Goal: Transaction & Acquisition: Subscribe to service/newsletter

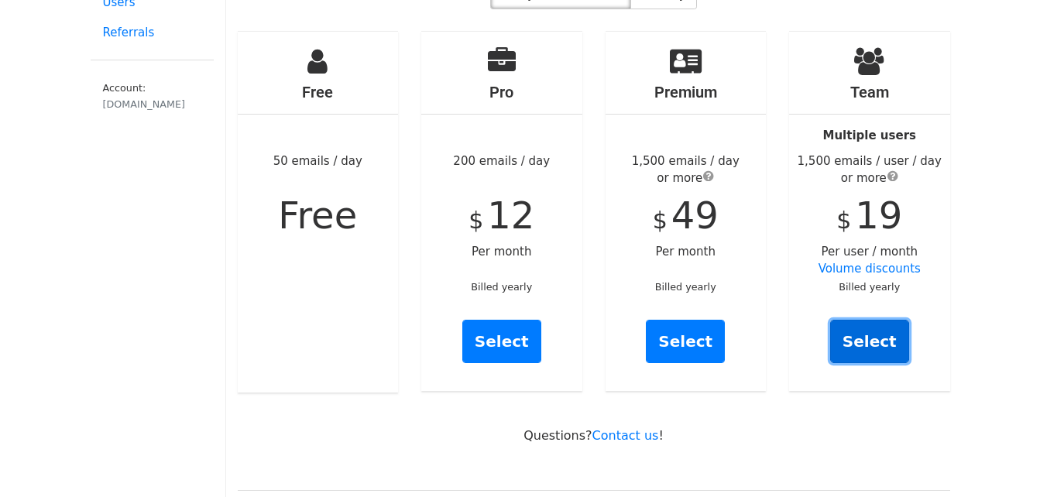
click at [892, 331] on link "Select" at bounding box center [869, 341] width 79 height 43
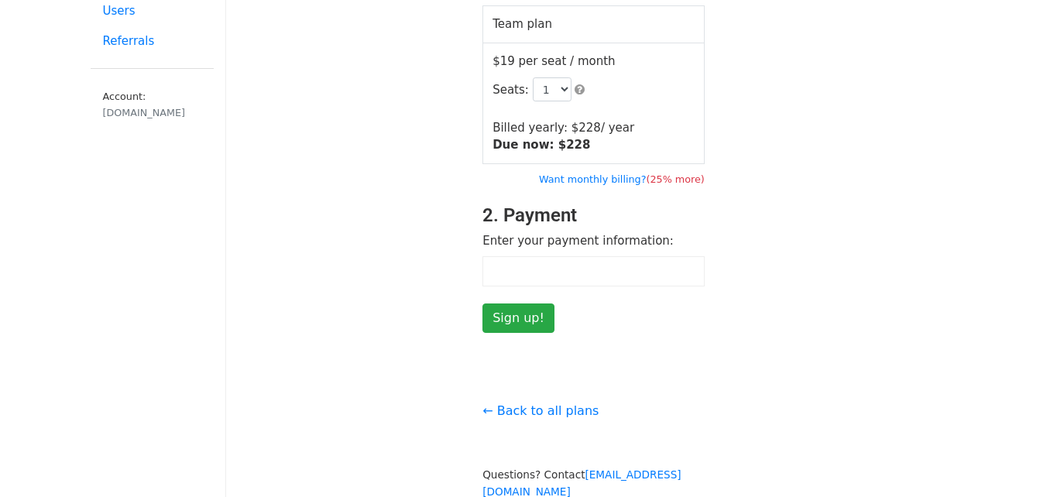
scroll to position [155, 0]
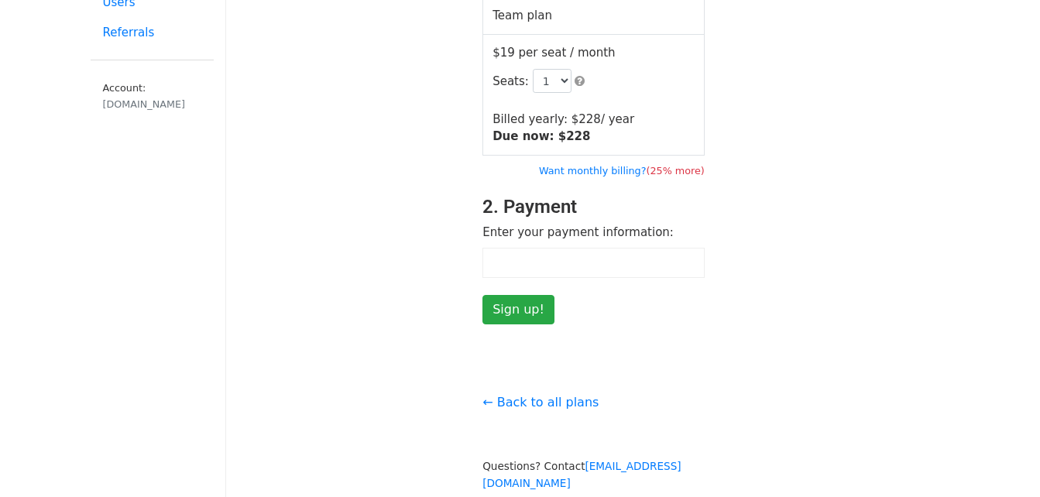
click at [628, 177] on small "Want monthly billing? (25% more)" at bounding box center [622, 170] width 166 height 15
click at [627, 171] on link "Want monthly billing? (25% more)" at bounding box center [622, 171] width 166 height 12
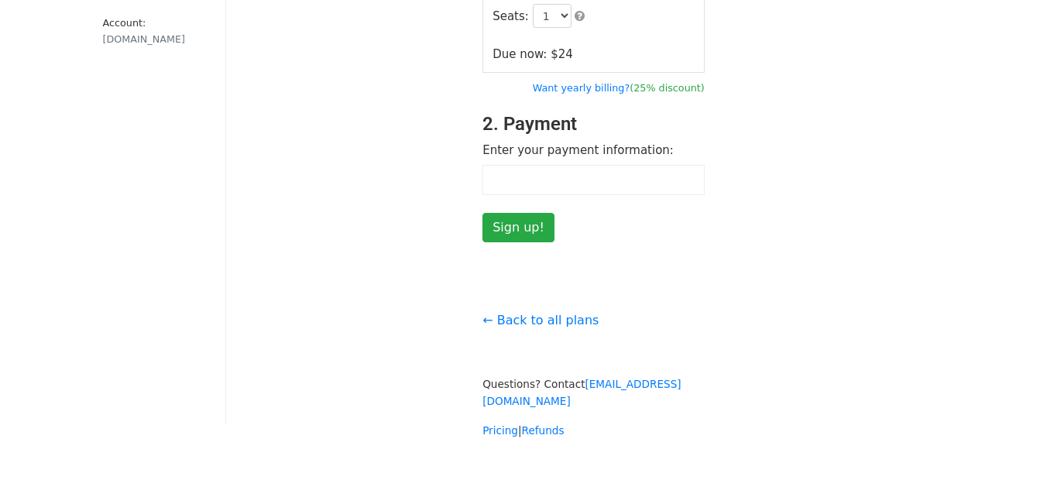
scroll to position [192, 0]
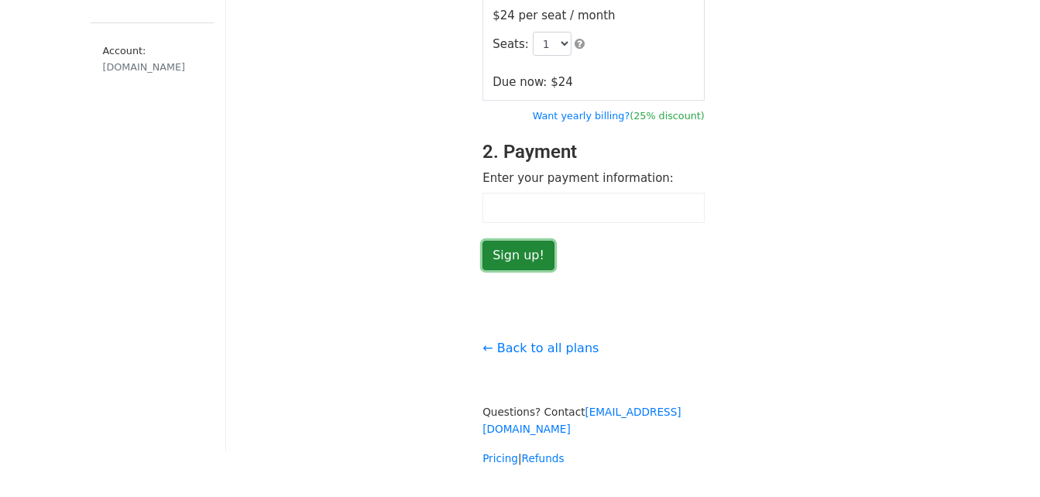
click at [534, 256] on input "Sign up!" at bounding box center [518, 255] width 72 height 29
click at [530, 257] on input "Sign up!" at bounding box center [518, 255] width 72 height 29
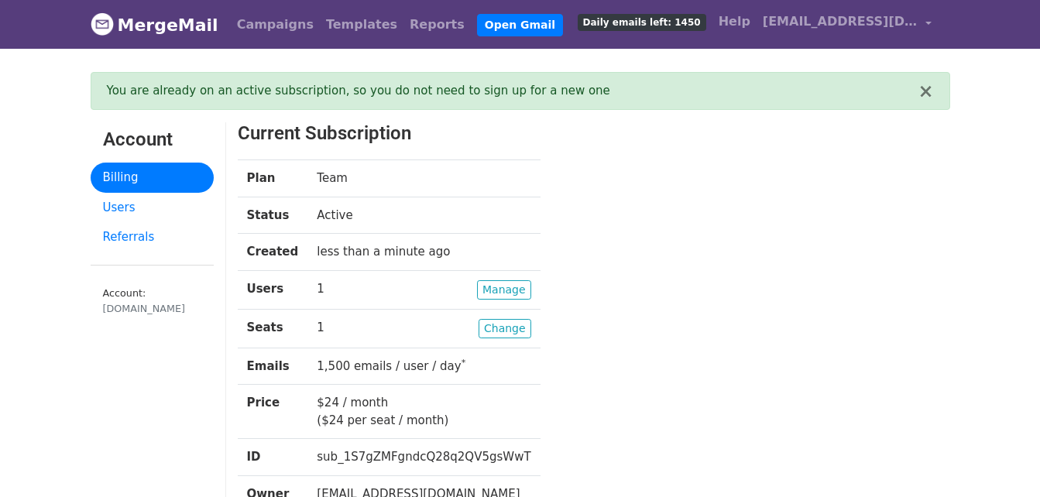
scroll to position [77, 0]
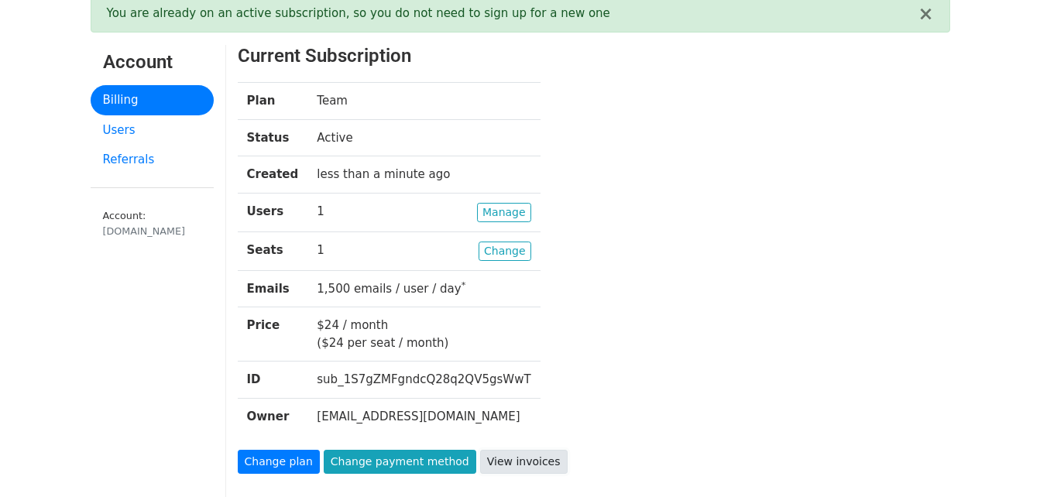
click at [510, 461] on link "View invoices" at bounding box center [524, 462] width 88 height 24
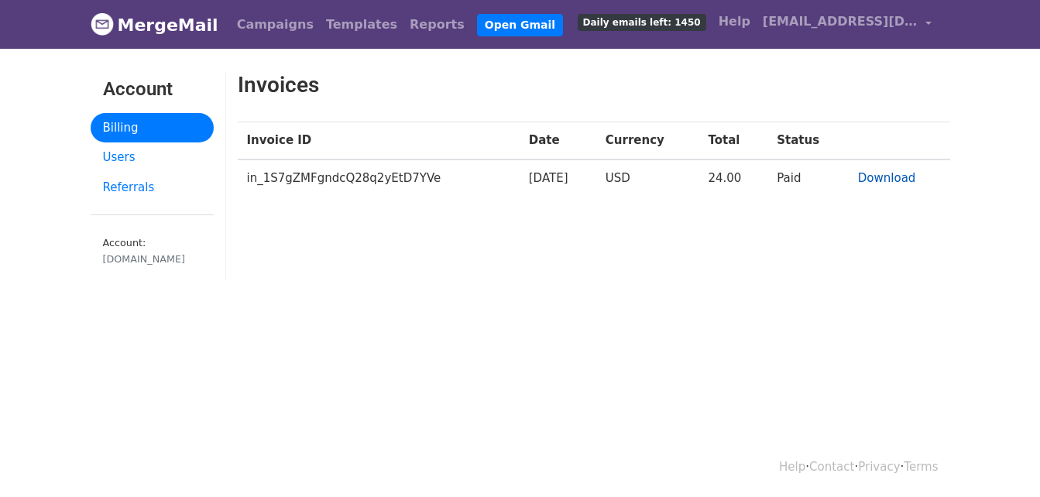
click at [887, 175] on link "Download" at bounding box center [887, 178] width 58 height 14
click at [166, 124] on link "Billing" at bounding box center [152, 128] width 123 height 30
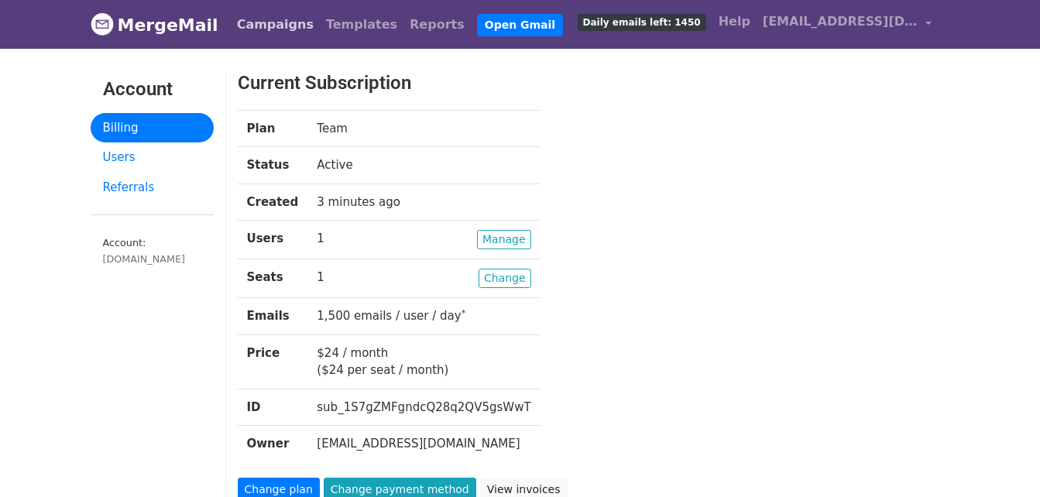
click at [268, 29] on link "Campaigns" at bounding box center [275, 24] width 89 height 31
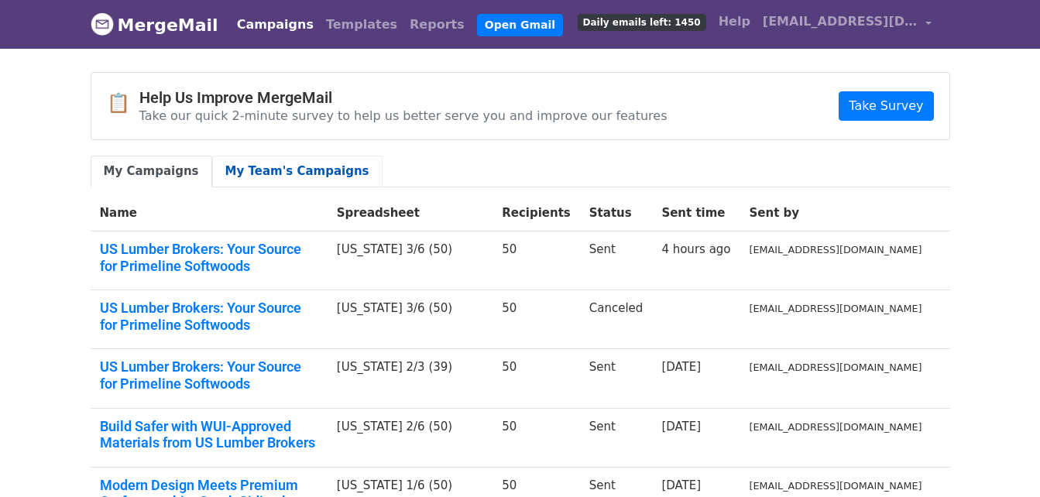
click at [307, 173] on link "My Team's Campaigns" at bounding box center [297, 172] width 170 height 32
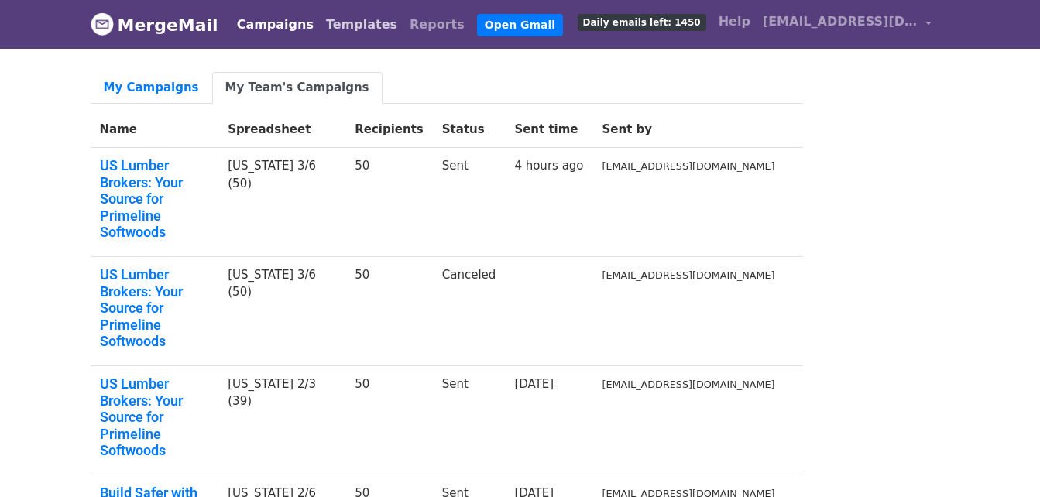
click at [358, 29] on link "Templates" at bounding box center [362, 24] width 84 height 31
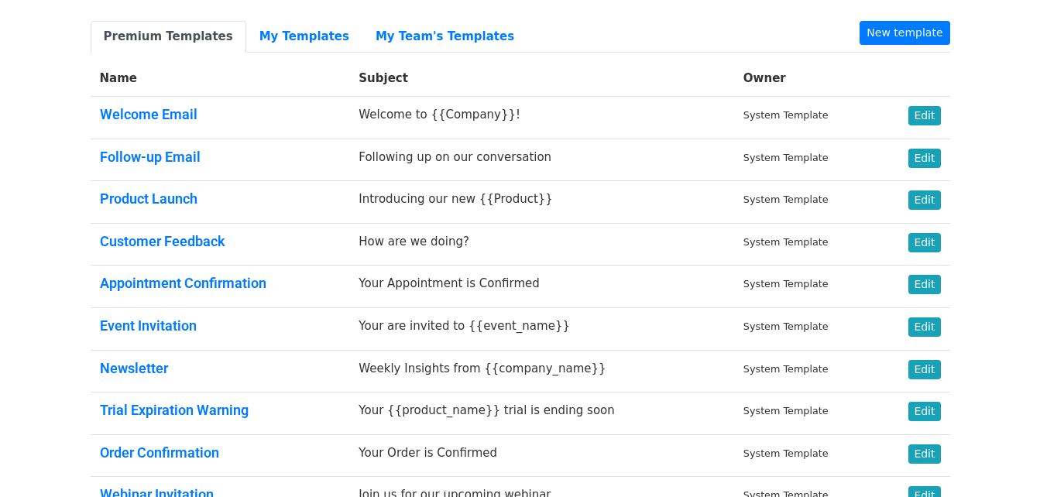
scroll to position [77, 0]
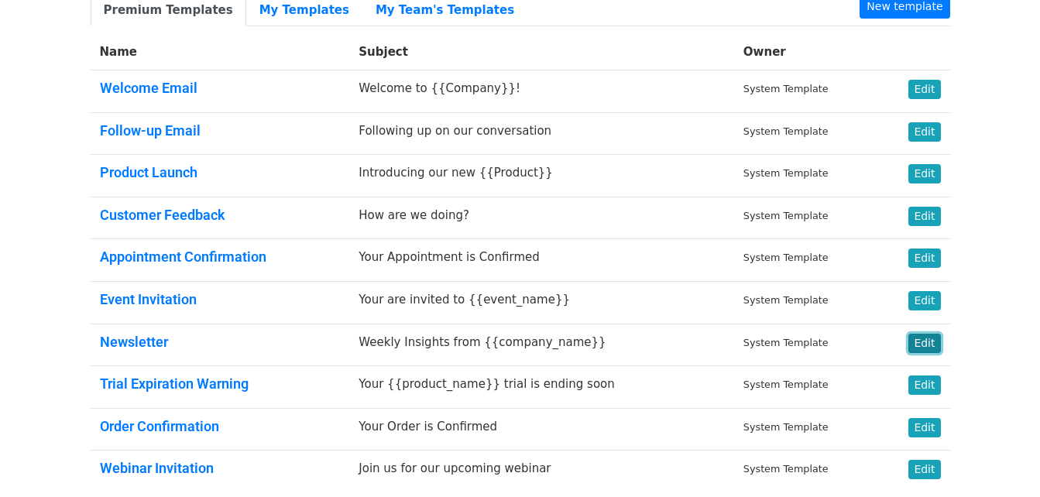
click at [925, 351] on link "Edit" at bounding box center [924, 343] width 32 height 19
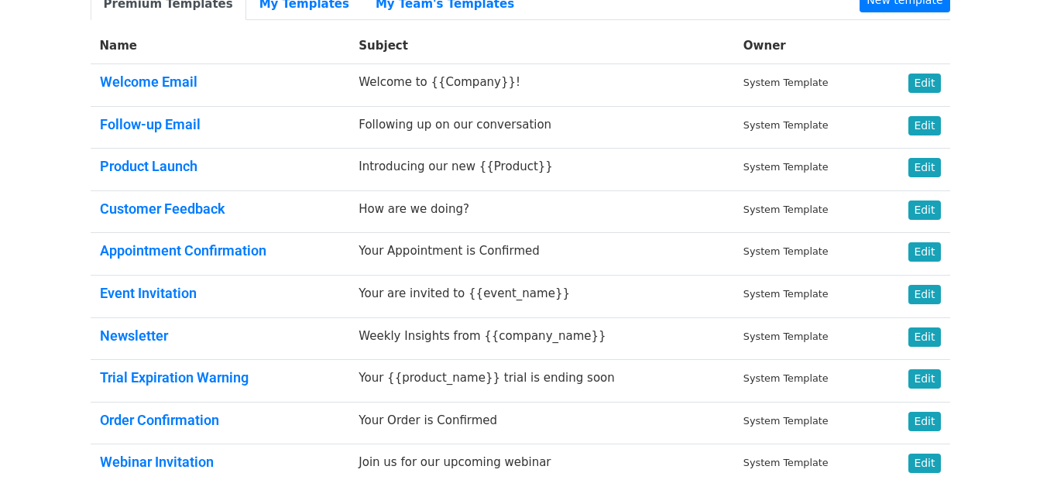
scroll to position [0, 0]
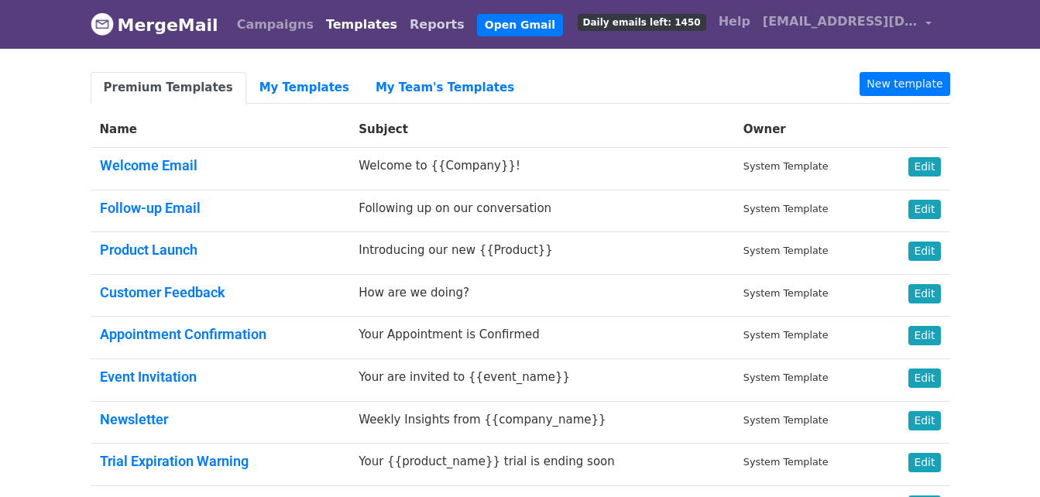
click at [414, 15] on link "Reports" at bounding box center [436, 24] width 67 height 31
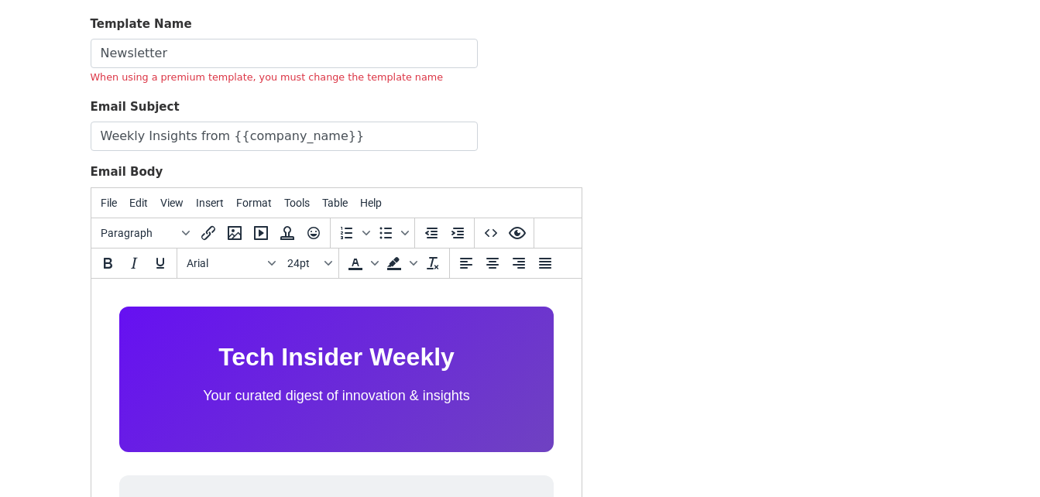
scroll to position [155, 0]
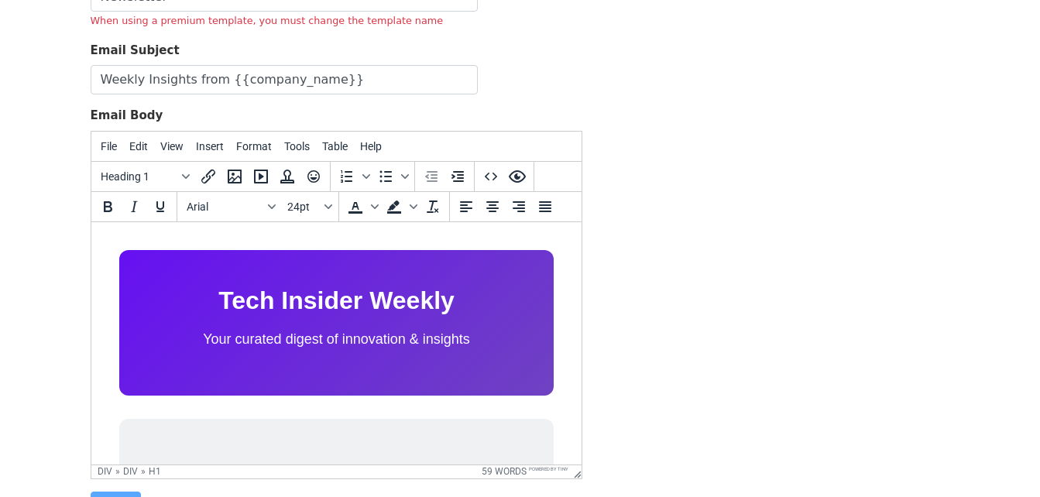
click at [403, 305] on h1 "Tech Insider Weekly" at bounding box center [335, 299] width 372 height 39
click at [735, 301] on div "Template Name Newsletter When using a premium template, you must change the tem…" at bounding box center [520, 240] width 883 height 562
click at [522, 328] on div "Tech Insider Weekly Your curated digest of innovation & insights" at bounding box center [335, 322] width 434 height 146
drag, startPoint x: 442, startPoint y: 89, endPoint x: 846, endPoint y: 361, distance: 486.5
click at [846, 361] on div "Template Name Newsletter When using a premium template, you must change the tem…" at bounding box center [520, 240] width 883 height 562
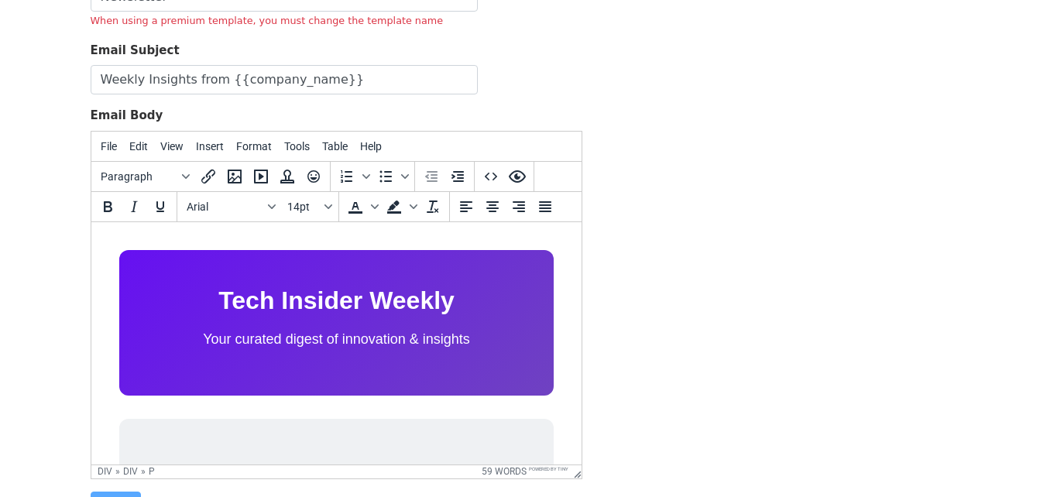
click at [528, 393] on div "Tech Insider Weekly Your curated digest of innovation & insights" at bounding box center [335, 322] width 434 height 146
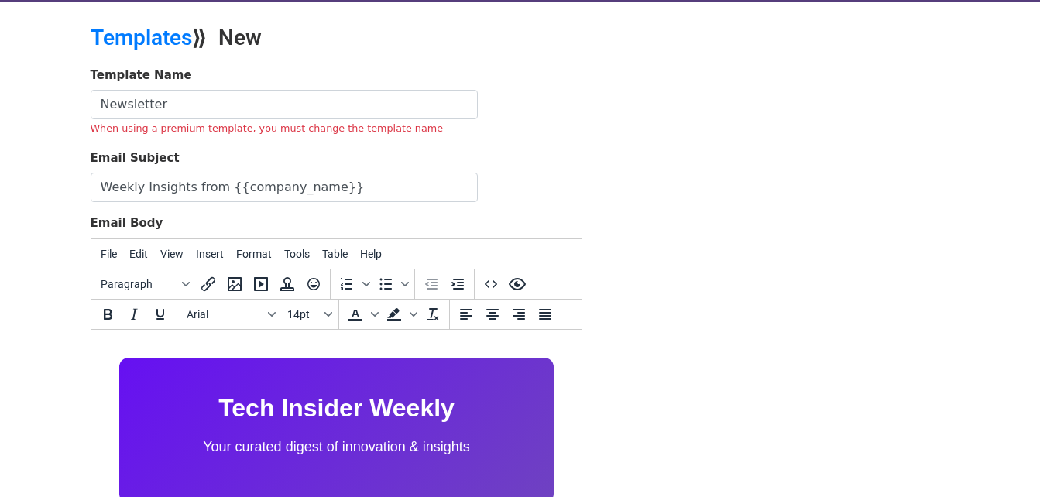
scroll to position [0, 0]
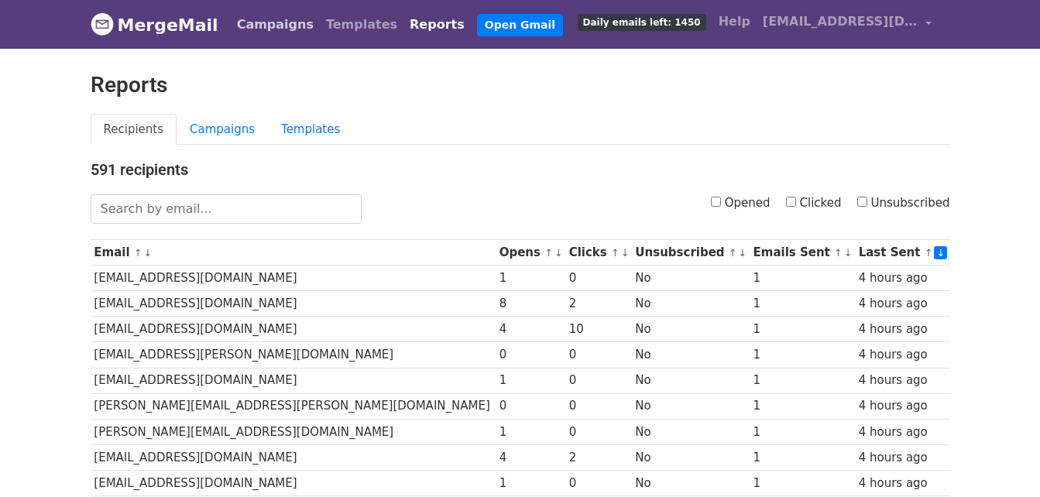
click at [268, 17] on link "Campaigns" at bounding box center [275, 24] width 89 height 31
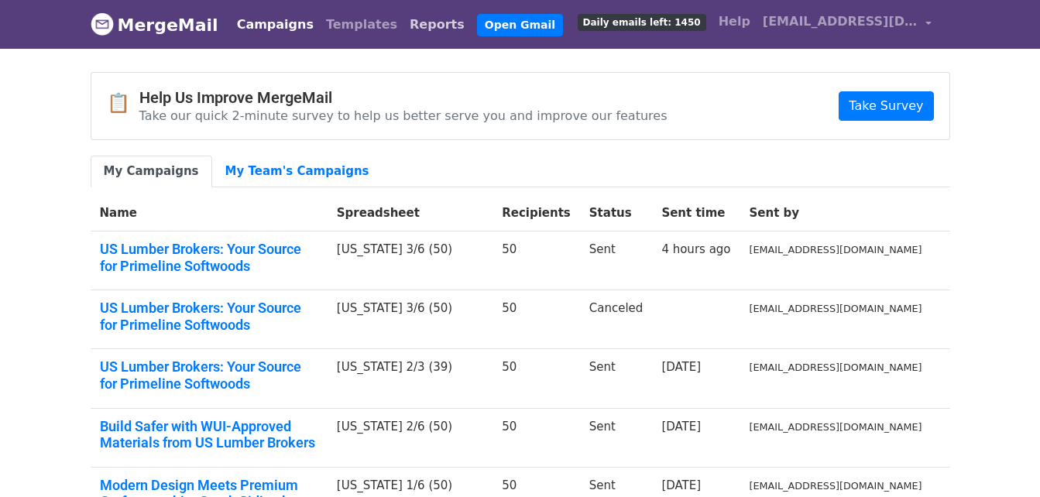
click at [403, 19] on link "Reports" at bounding box center [436, 24] width 67 height 31
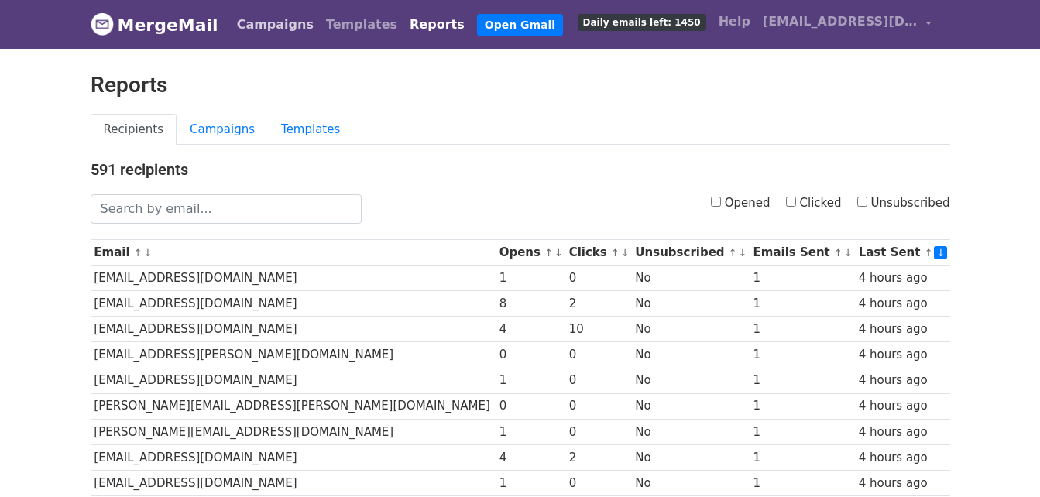
click at [242, 26] on link "Campaigns" at bounding box center [275, 24] width 89 height 31
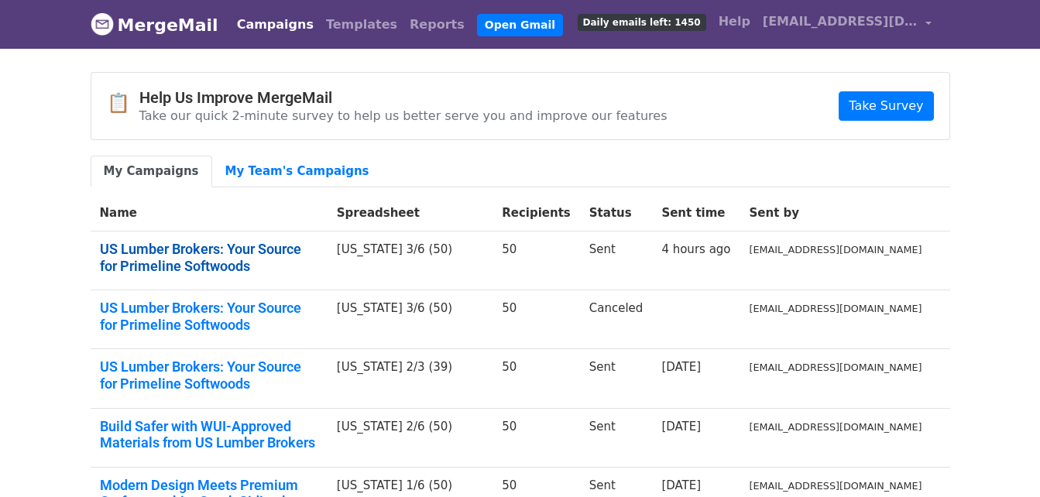
click at [244, 249] on link "US Lumber Brokers: Your Source for Primeline Softwoods" at bounding box center [209, 257] width 218 height 33
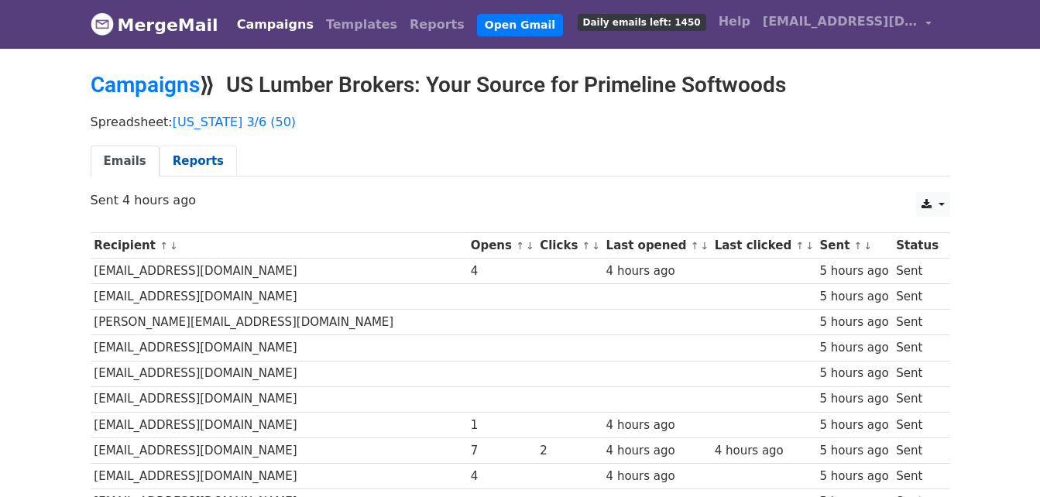
click at [200, 157] on link "Reports" at bounding box center [198, 162] width 77 height 32
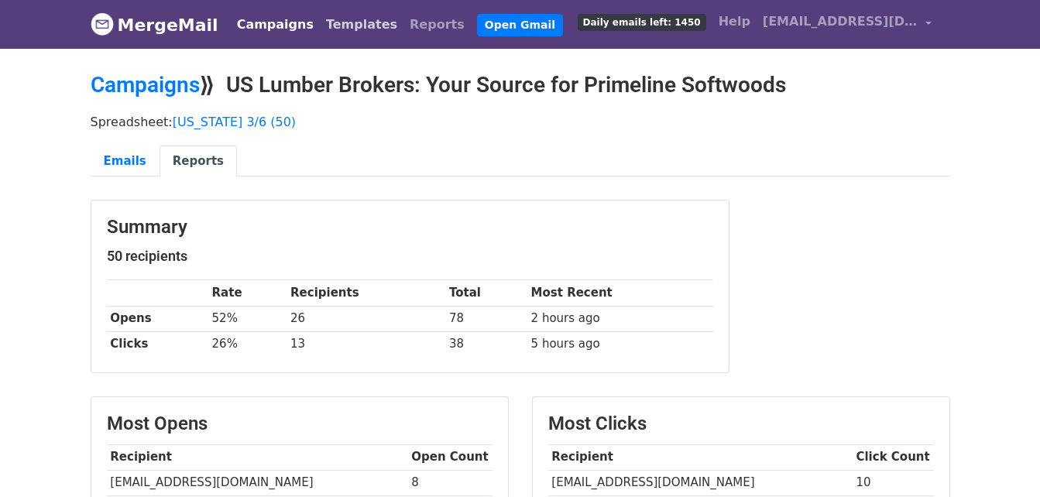
click at [332, 28] on link "Templates" at bounding box center [362, 24] width 84 height 31
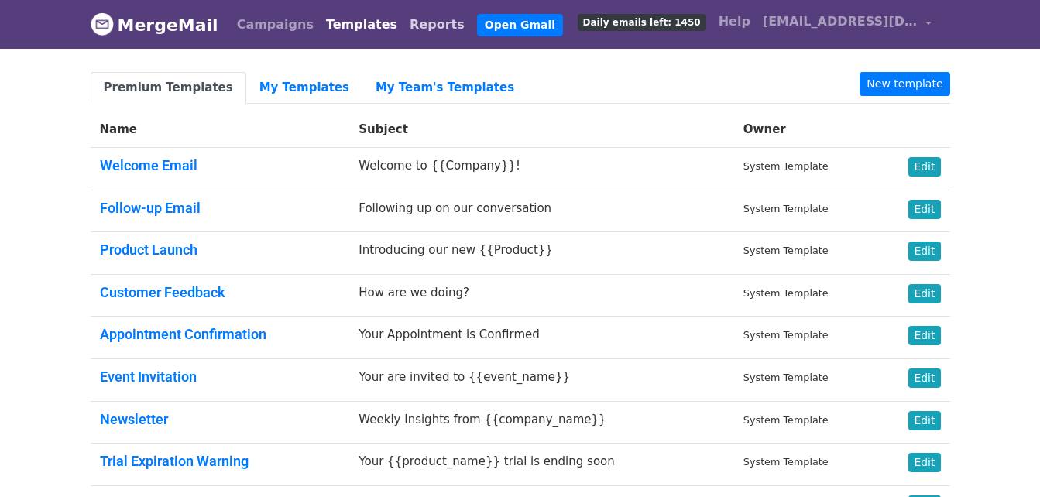
click at [403, 39] on link "Reports" at bounding box center [436, 24] width 67 height 31
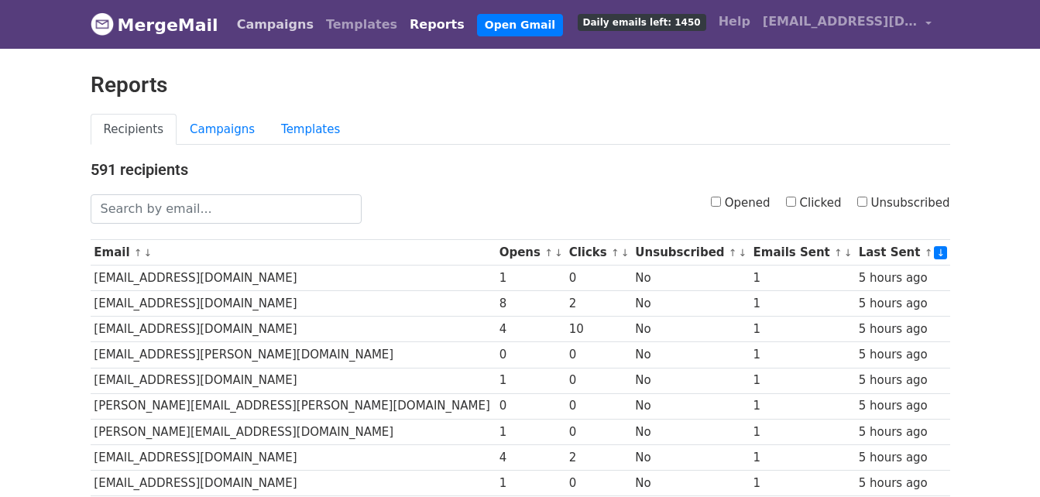
click at [269, 19] on link "Campaigns" at bounding box center [275, 24] width 89 height 31
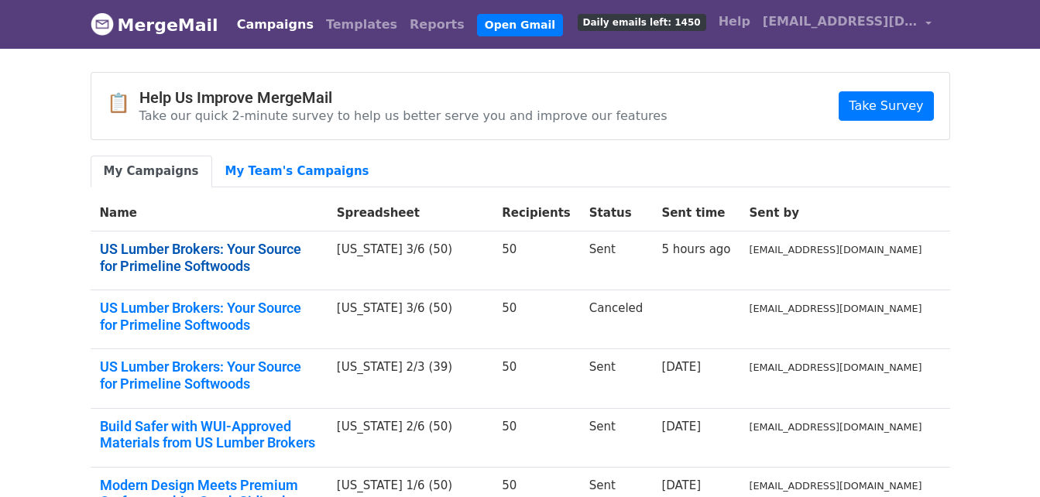
click at [261, 264] on link "US Lumber Brokers: Your Source for Primeline Softwoods" at bounding box center [209, 257] width 218 height 33
click at [260, 269] on link "US Lumber Brokers: Your Source for Primeline Softwoods" at bounding box center [209, 257] width 218 height 33
click at [210, 251] on link "US Lumber Brokers: Your Source for Primeline Softwoods" at bounding box center [209, 257] width 218 height 33
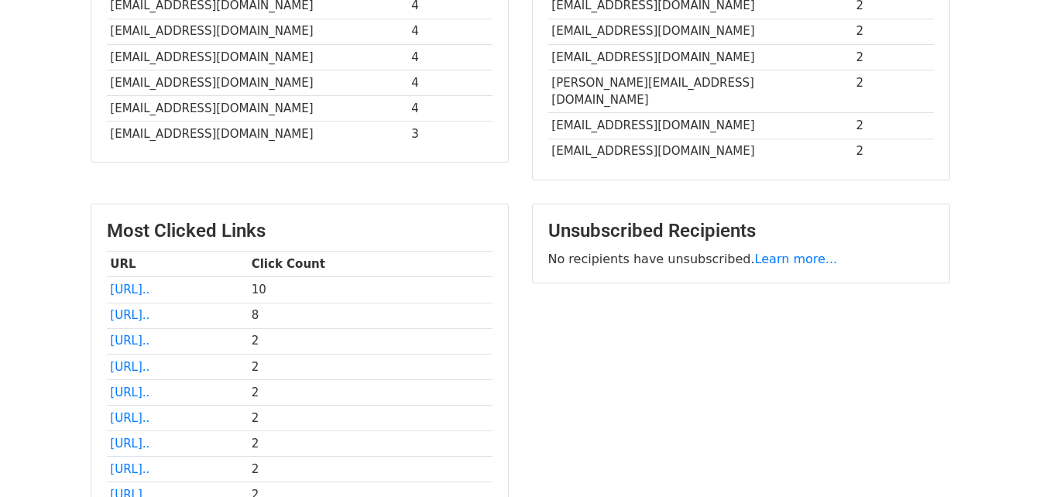
scroll to position [619, 0]
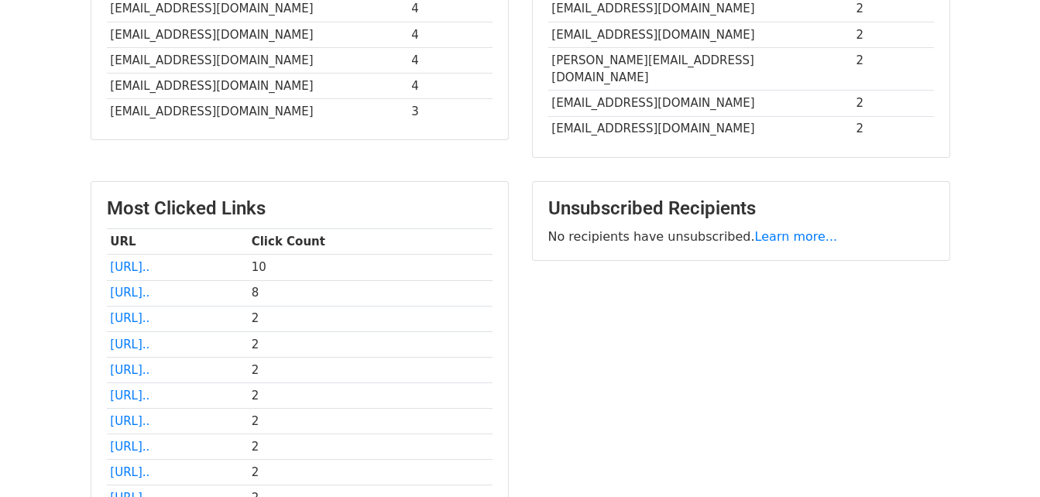
drag, startPoint x: 250, startPoint y: 259, endPoint x: 791, endPoint y: 412, distance: 561.8
click at [791, 412] on div "Unsubscribed Recipients No recipients have unsubscribed. Learn more..." at bounding box center [740, 362] width 441 height 362
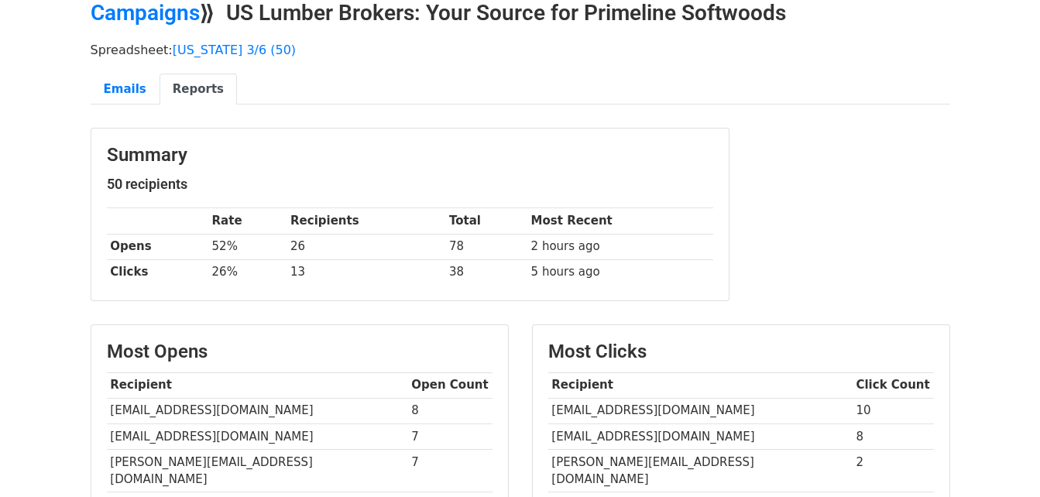
scroll to position [0, 0]
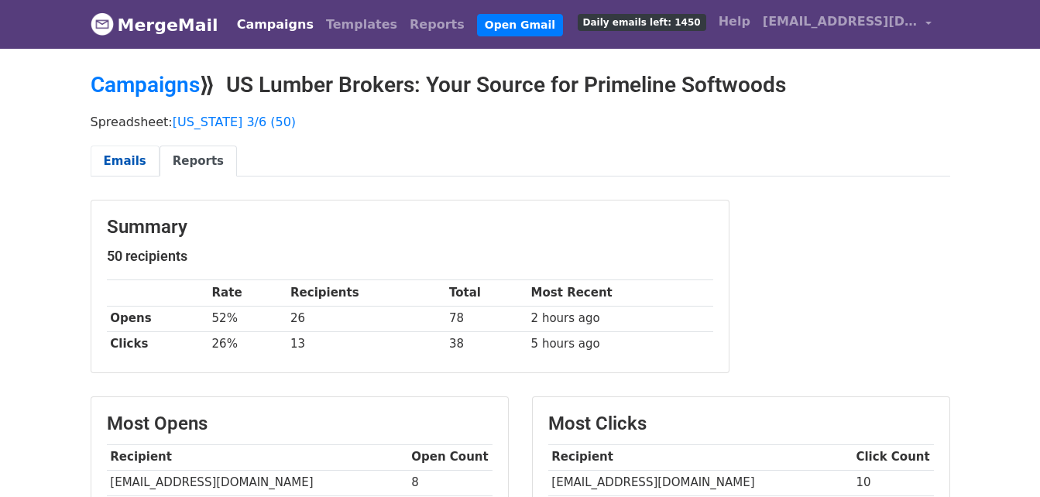
click at [110, 170] on link "Emails" at bounding box center [125, 162] width 69 height 32
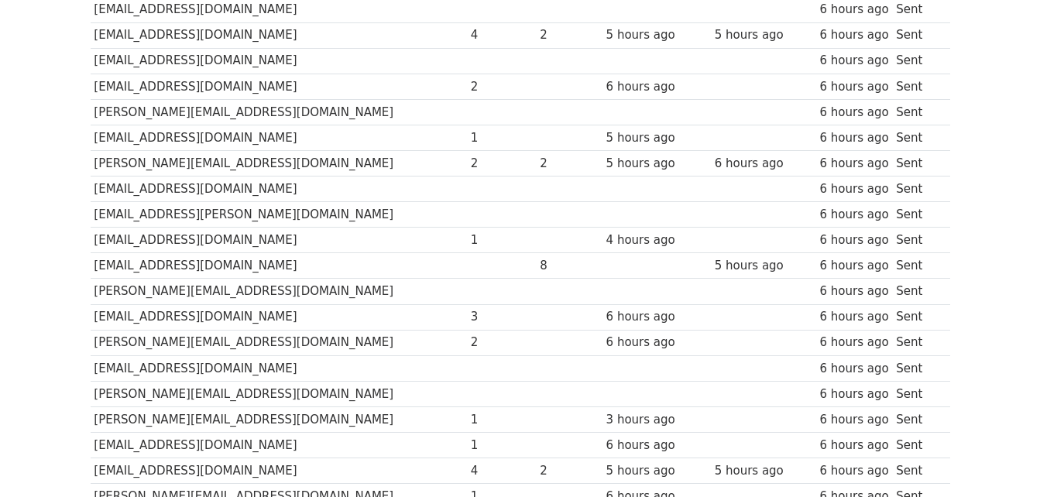
scroll to position [715, 0]
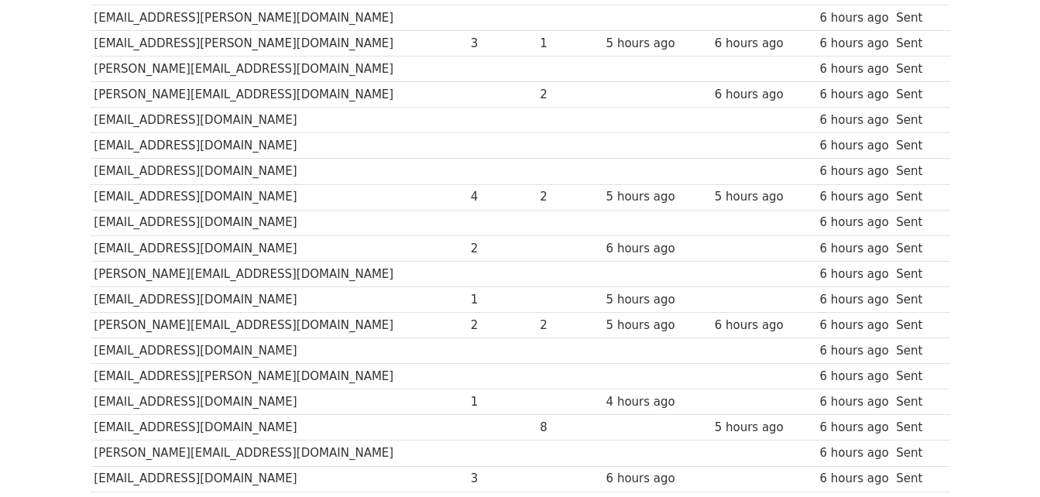
click at [200, 40] on td "[EMAIL_ADDRESS][PERSON_NAME][DOMAIN_NAME]" at bounding box center [279, 43] width 376 height 26
drag, startPoint x: 200, startPoint y: 40, endPoint x: 295, endPoint y: 203, distance: 188.5
click at [295, 203] on td "[EMAIL_ADDRESS][DOMAIN_NAME]" at bounding box center [279, 197] width 376 height 26
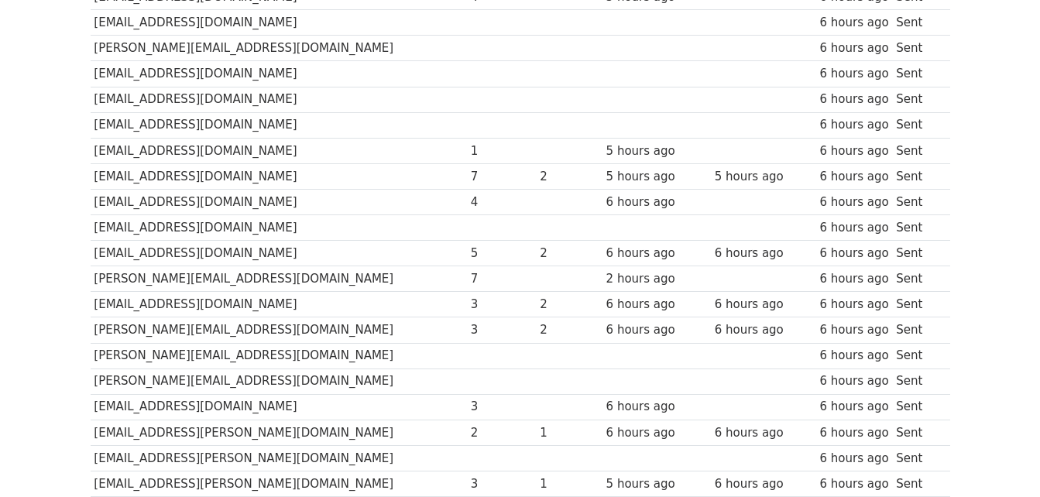
scroll to position [0, 0]
